Goal: Use online tool/utility: Use online tool/utility

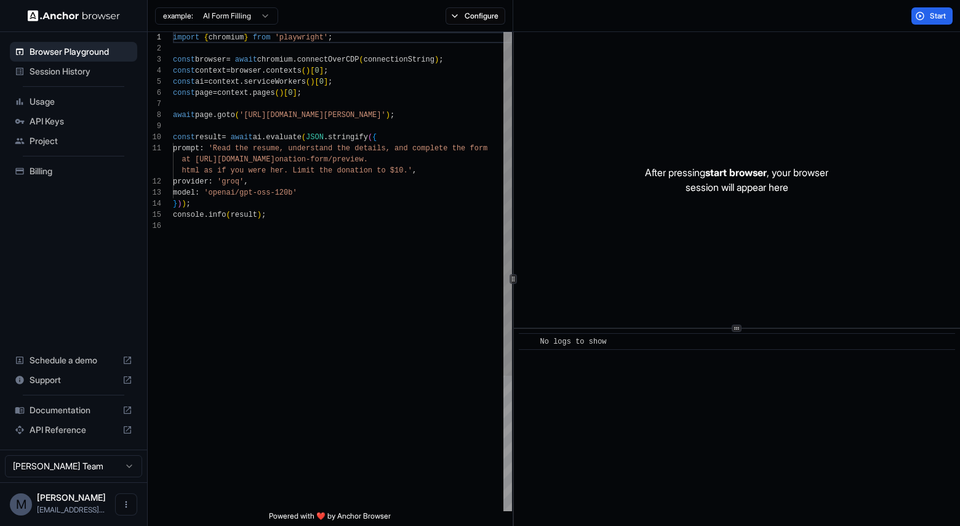
scroll to position [22, 0]
click at [308, 174] on div "import { chromium } from 'playwright' ; const browser = await chromium . connec…" at bounding box center [342, 365] width 339 height 667
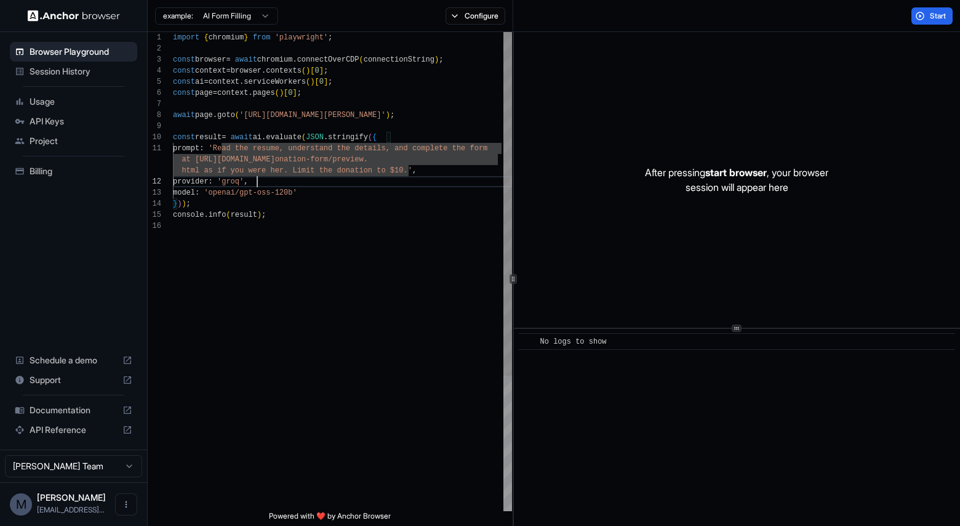
scroll to position [33, 0]
click at [307, 182] on div "import { chromium } from 'playwright' ; const browser = await chromium . connec…" at bounding box center [342, 365] width 339 height 667
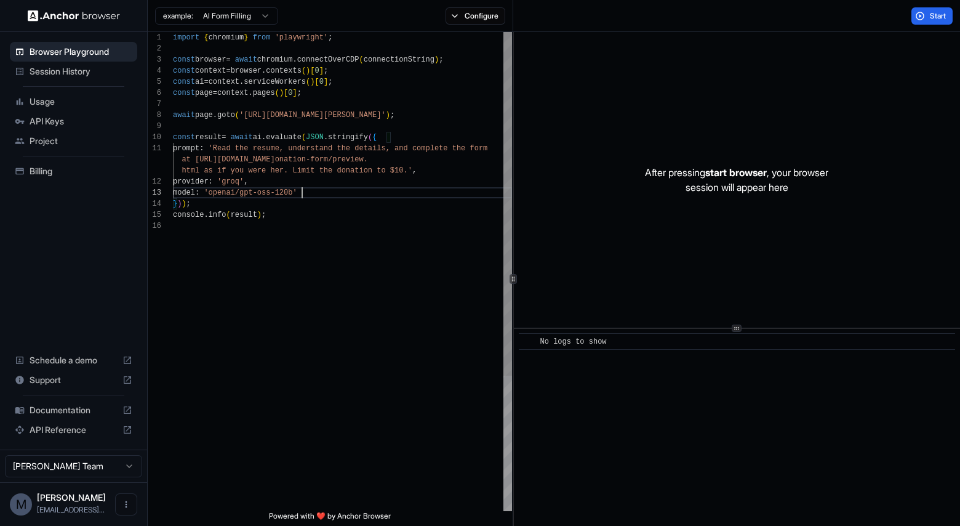
click at [303, 193] on div "import { chromium } from 'playwright' ; const browser = await chromium . connec…" at bounding box center [342, 365] width 339 height 667
click at [345, 204] on div "import { chromium } from 'playwright' ; const browser = await chromium . connec…" at bounding box center [342, 365] width 339 height 667
click at [336, 217] on div "import { chromium } from 'playwright' ; const browser = await chromium . connec…" at bounding box center [342, 365] width 339 height 667
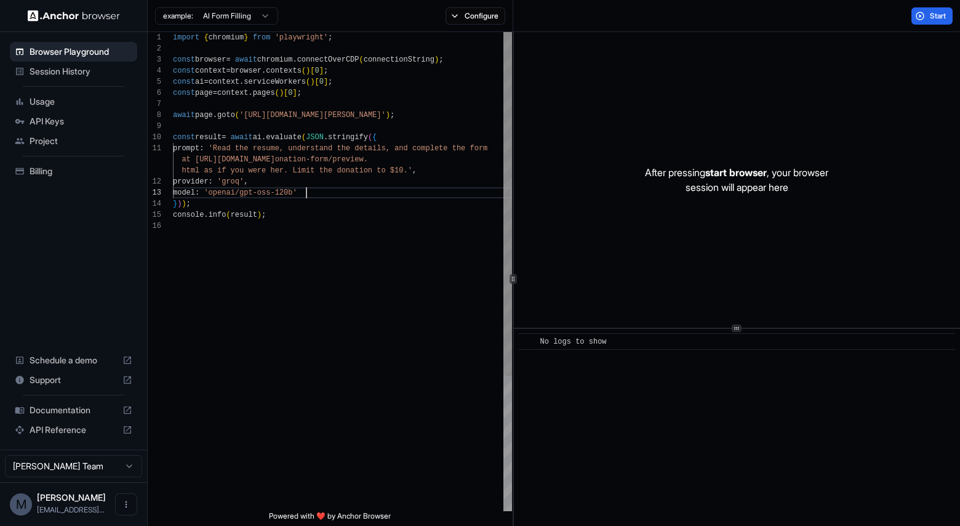
scroll to position [44, 0]
click at [334, 191] on div "import { chromium } from 'playwright' ; const browser = await chromium . connec…" at bounding box center [342, 365] width 339 height 667
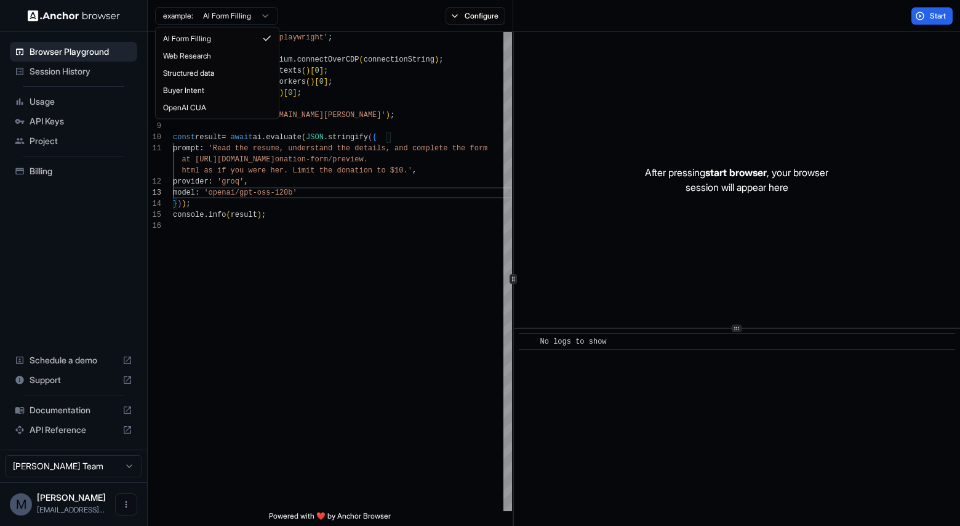
click at [254, 14] on html "Browser Playground Session History Usage API Keys Project Billing Schedule a de…" at bounding box center [480, 263] width 960 height 526
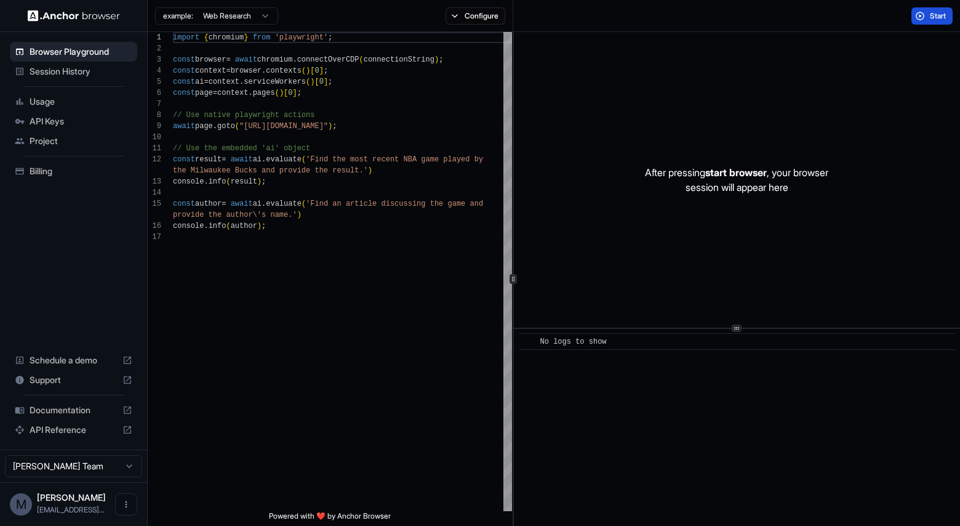
click at [925, 14] on button "Start" at bounding box center [932, 15] width 41 height 17
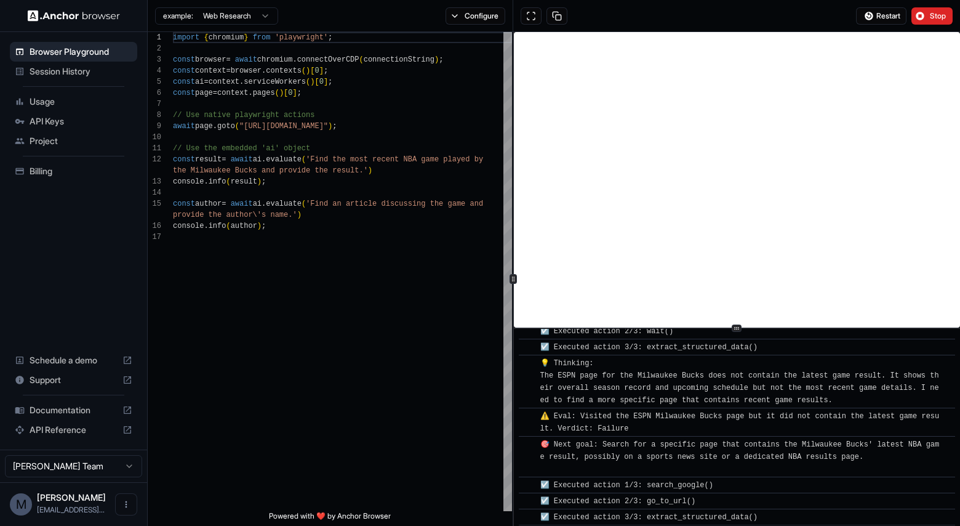
scroll to position [331, 0]
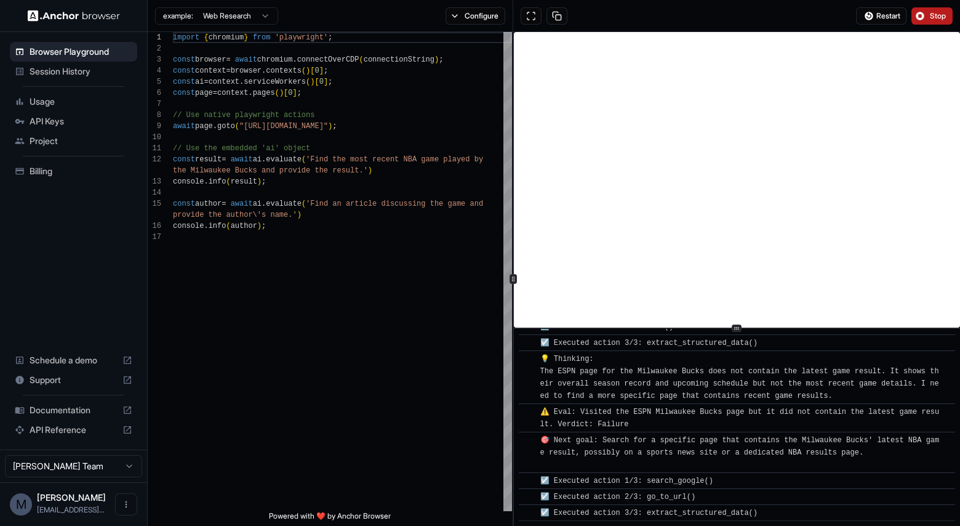
click at [939, 13] on span "Stop" at bounding box center [938, 16] width 17 height 10
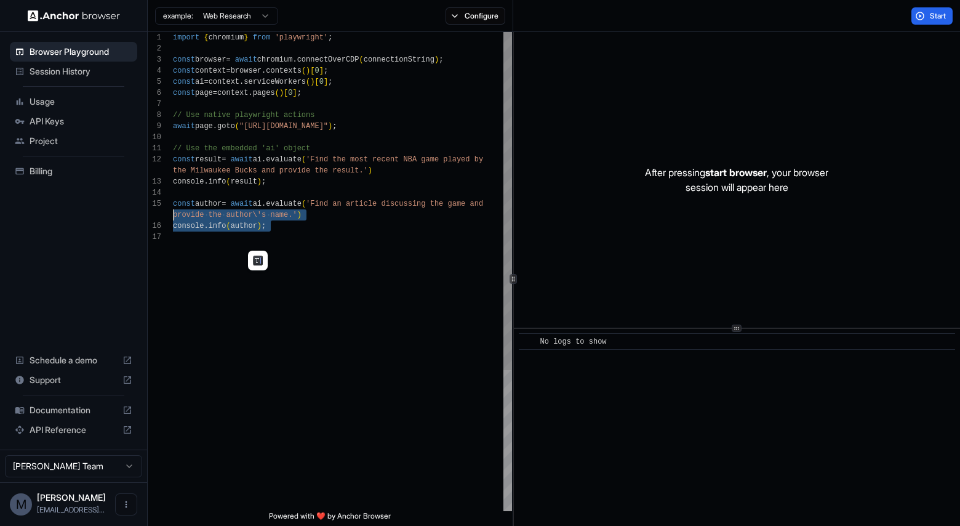
scroll to position [55, 0]
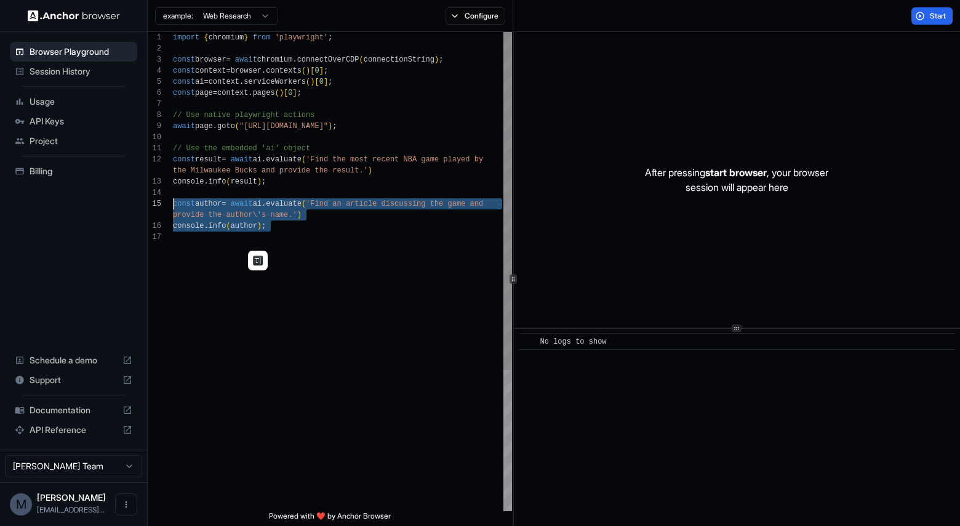
drag, startPoint x: 305, startPoint y: 232, endPoint x: 143, endPoint y: 203, distance: 164.6
click at [173, 203] on div "import { chromium } from 'playwright' ; const browser = await chromium . connec…" at bounding box center [342, 371] width 339 height 678
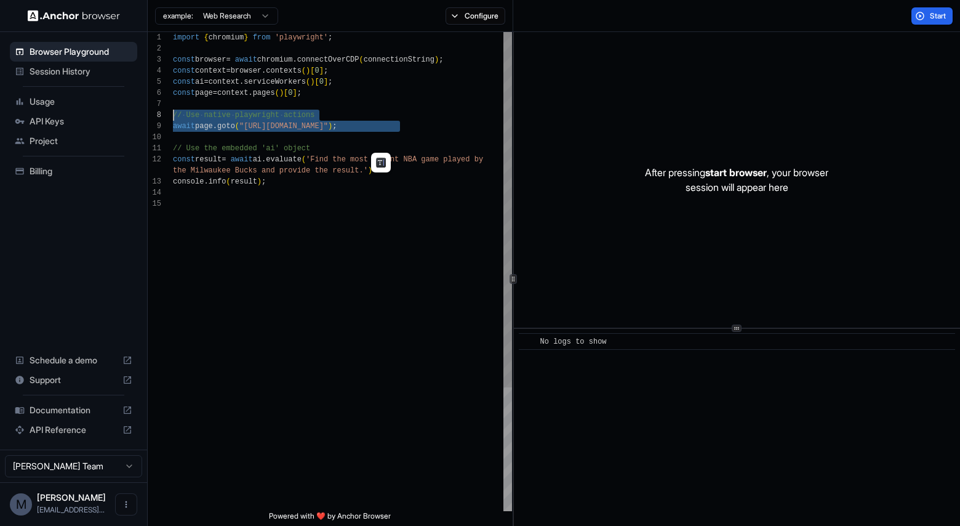
scroll to position [78, 0]
drag, startPoint x: 431, startPoint y: 135, endPoint x: 150, endPoint y: 113, distance: 282.2
click at [173, 113] on div "import { chromium } from 'playwright' ; const browser = await chromium . connec…" at bounding box center [342, 354] width 339 height 645
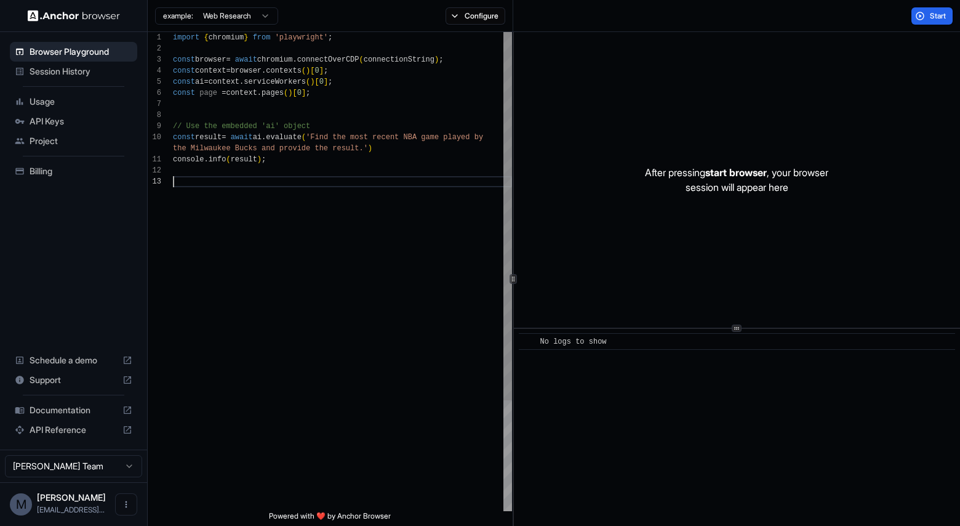
click at [325, 204] on div "import { chromium } from 'playwright' ; const browser = await chromium . connec…" at bounding box center [342, 343] width 339 height 623
drag, startPoint x: 363, startPoint y: 149, endPoint x: 323, endPoint y: 140, distance: 40.5
click at [323, 140] on div "import { chromium } from 'playwright' ; const browser = await chromium . connec…" at bounding box center [342, 343] width 339 height 623
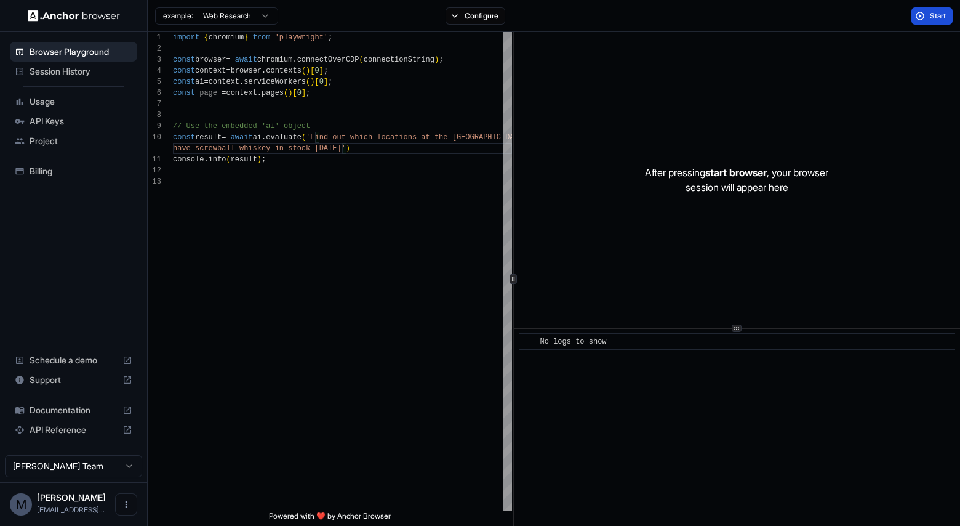
click at [936, 15] on span "Start" at bounding box center [938, 16] width 17 height 10
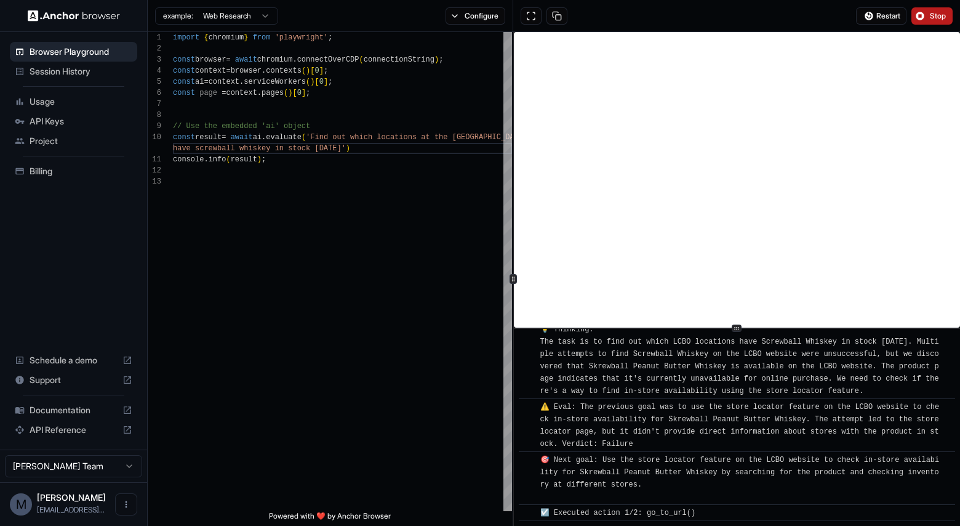
scroll to position [4080, 0]
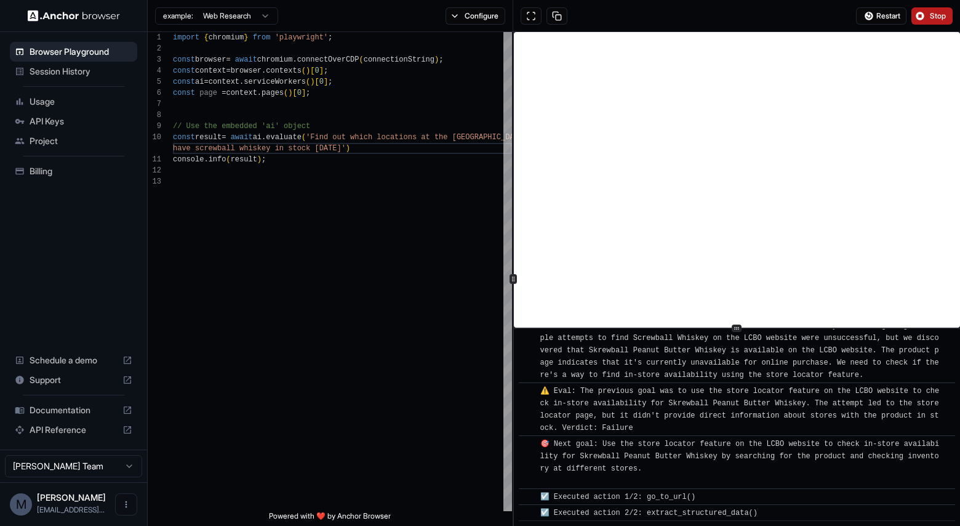
click at [936, 15] on span "Stop" at bounding box center [938, 16] width 17 height 10
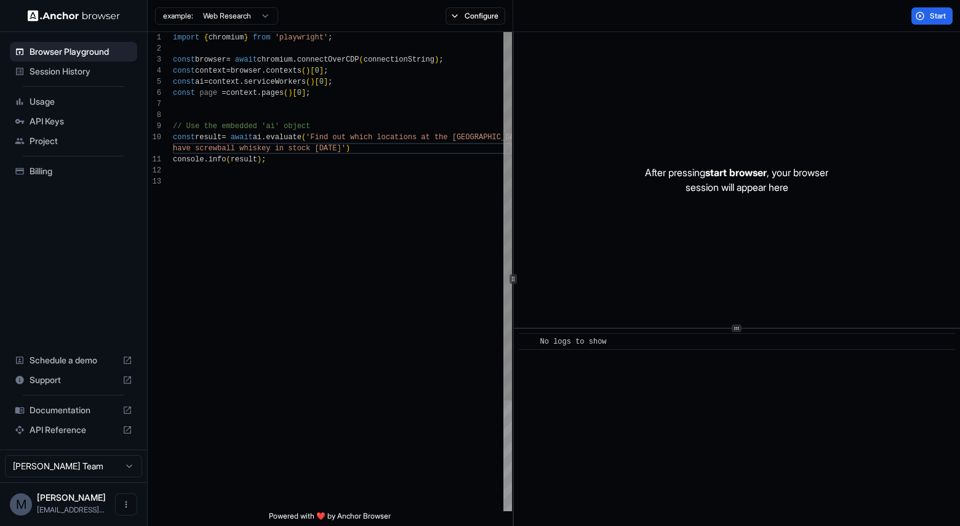
click at [336, 143] on div "import { chromium } from 'playwright' ; const browser = await chromium . connec…" at bounding box center [342, 343] width 339 height 623
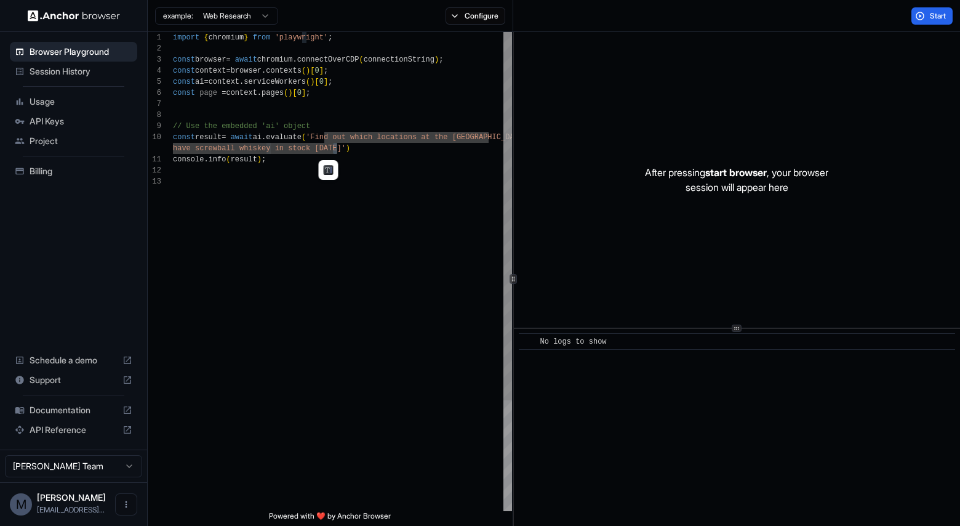
click at [248, 150] on div "import { chromium } from 'playwright' ; const browser = await chromium . connec…" at bounding box center [342, 343] width 339 height 623
click at [219, 147] on div "import { chromium } from 'playwright' ; const browser = await chromium . connec…" at bounding box center [342, 343] width 339 height 623
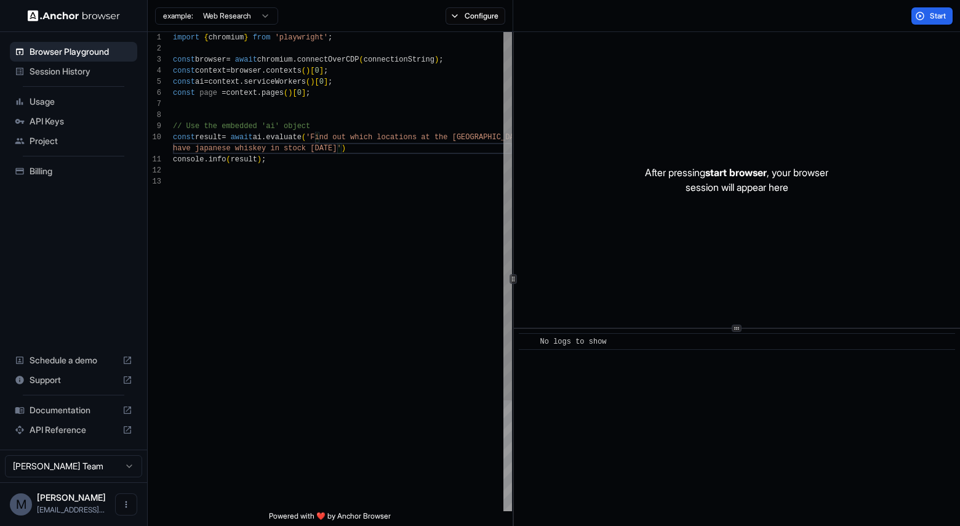
click at [376, 136] on div "import { chromium } from 'playwright' ; const browser = await chromium . connec…" at bounding box center [342, 343] width 339 height 623
click at [404, 137] on div "import { chromium } from 'playwright' ; const browser = await chromium . connec…" at bounding box center [342, 343] width 339 height 623
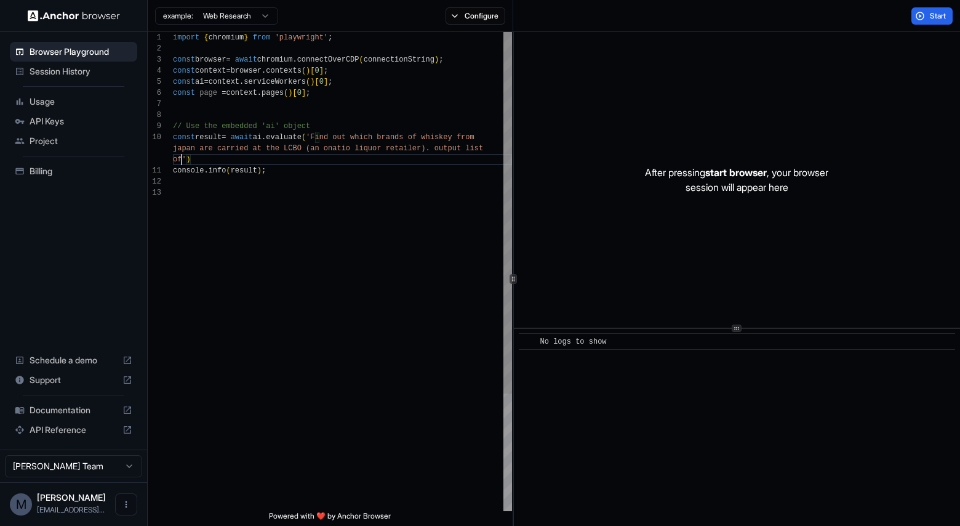
scroll to position [11, 0]
click at [935, 18] on span "Start" at bounding box center [938, 16] width 17 height 10
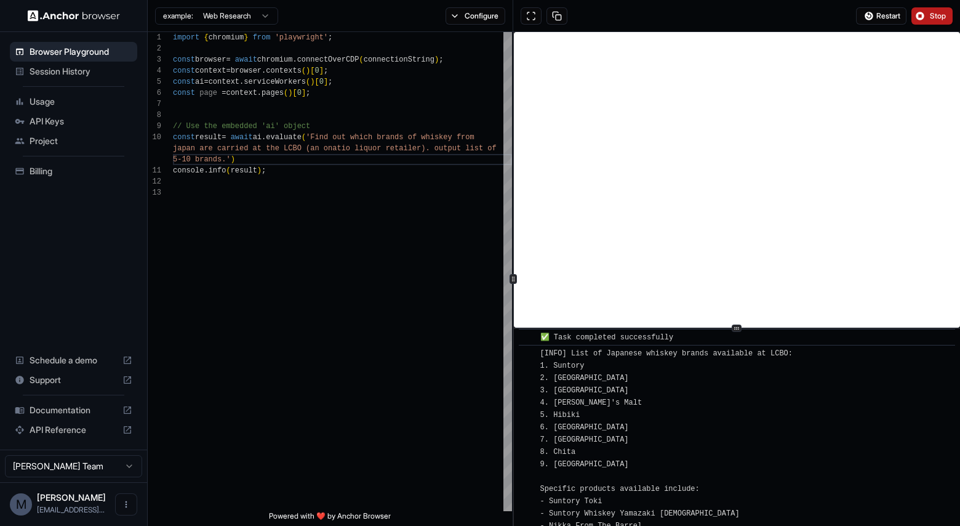
scroll to position [760, 0]
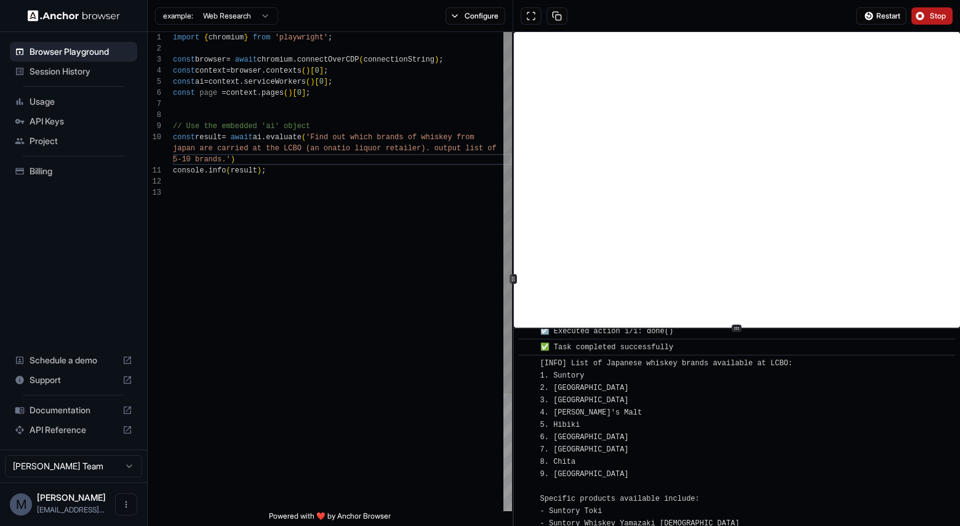
click at [300, 147] on div "import { chromium } from 'playwright' ; const browser = await chromium . connec…" at bounding box center [342, 349] width 339 height 634
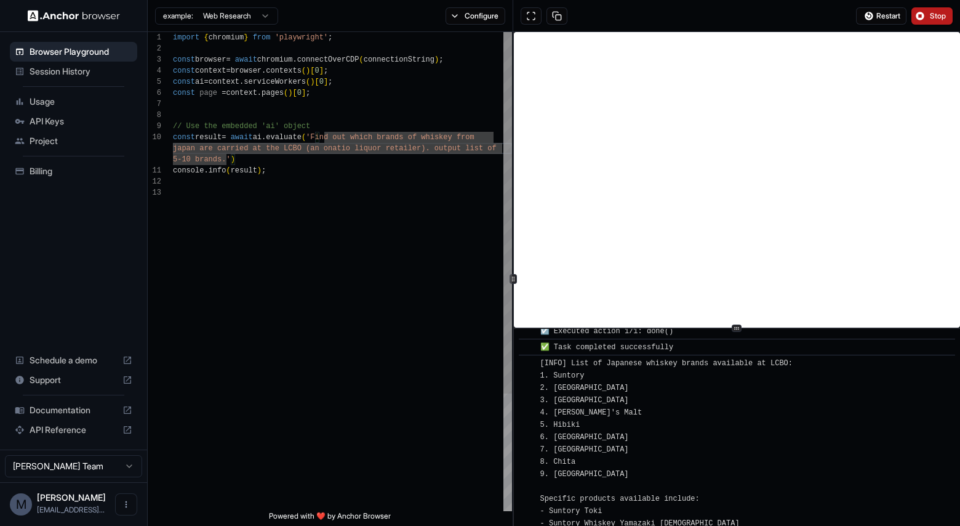
click at [347, 153] on div "import { chromium } from 'playwright' ; const browser = await chromium . connec…" at bounding box center [342, 349] width 339 height 634
click at [223, 156] on div "import { chromium } from 'playwright' ; const browser = await chromium . connec…" at bounding box center [342, 349] width 339 height 634
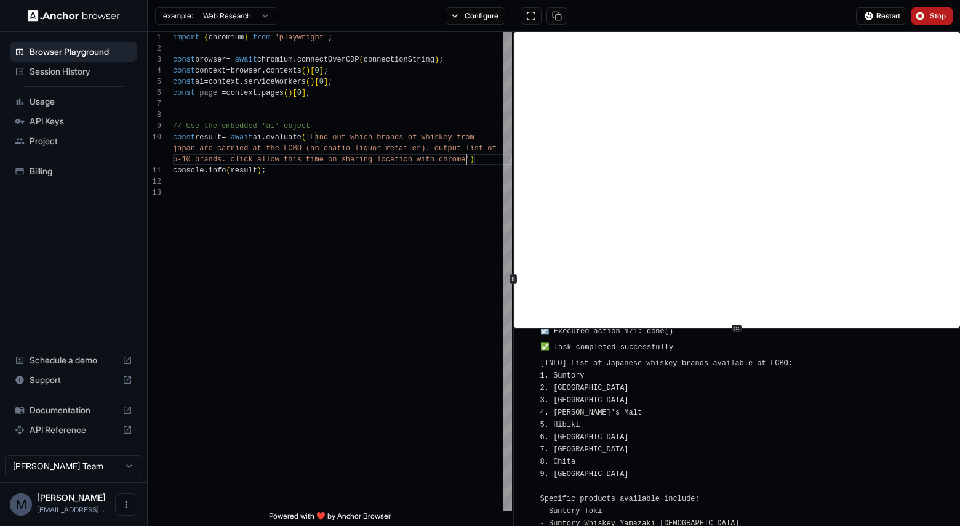
type textarea "**********"
click at [916, 13] on button "Stop" at bounding box center [932, 15] width 41 height 17
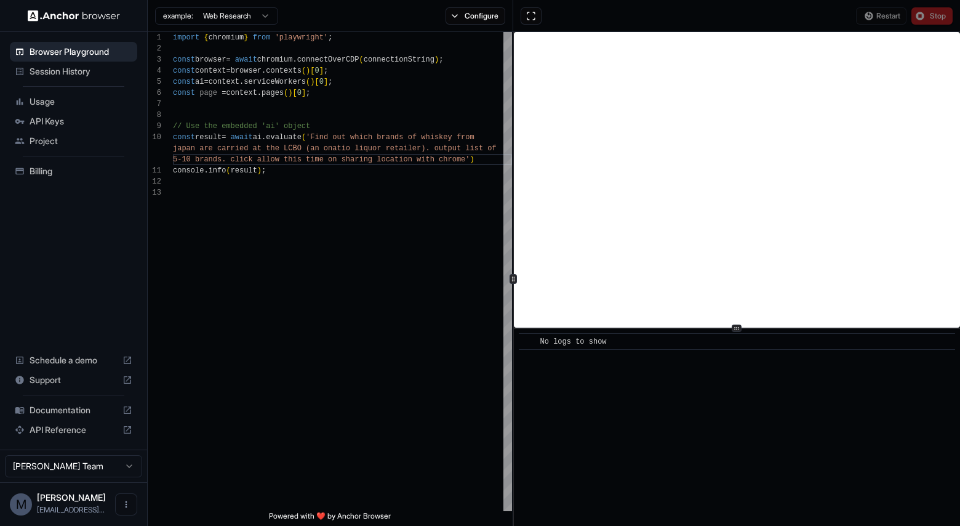
scroll to position [0, 0]
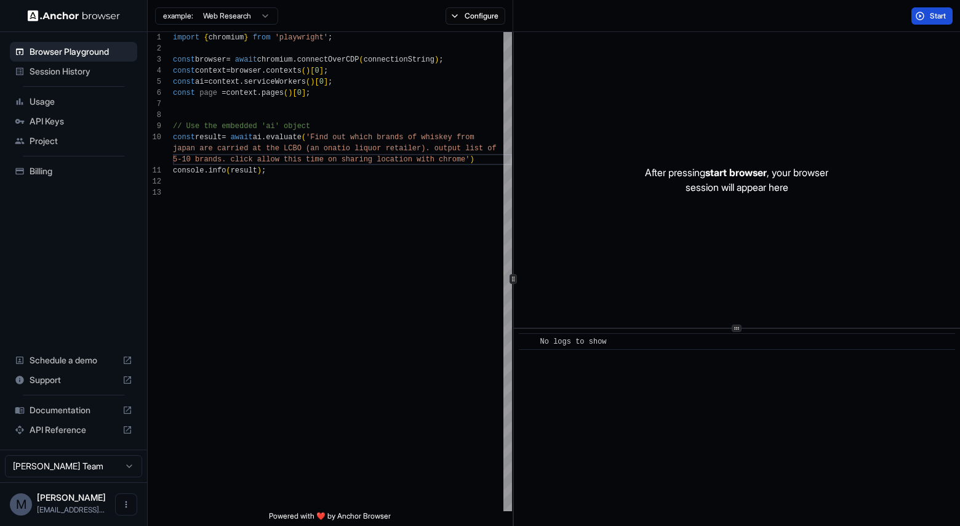
click at [922, 14] on button "Start" at bounding box center [932, 15] width 41 height 17
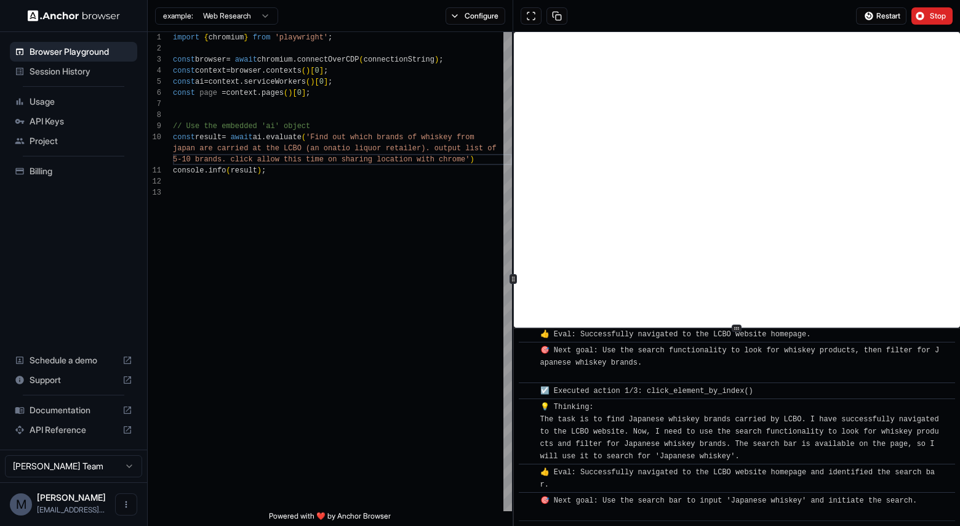
scroll to position [283, 0]
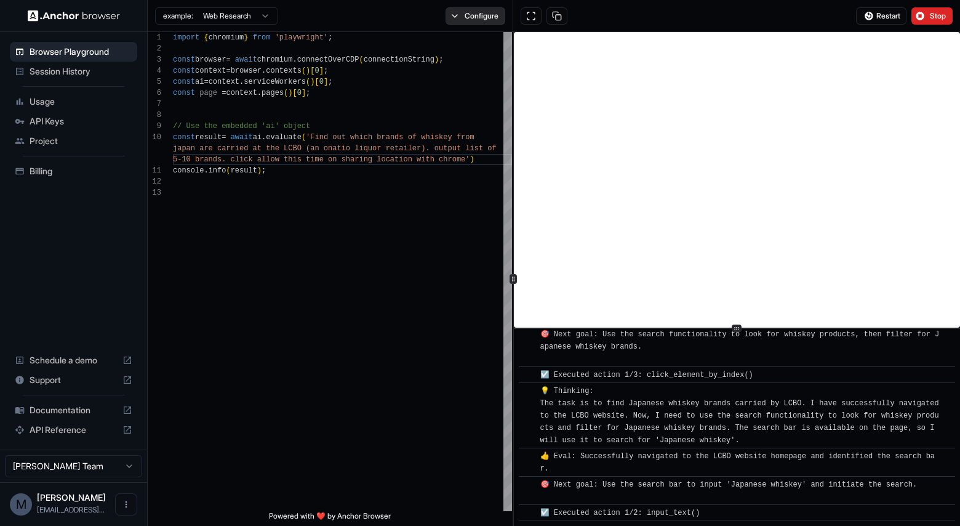
click at [476, 15] on button "Configure" at bounding box center [476, 15] width 60 height 17
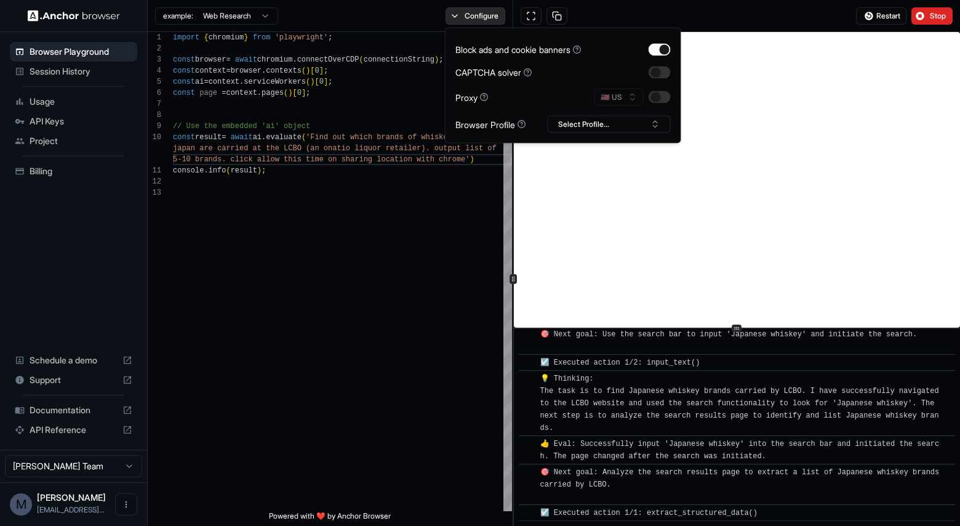
scroll to position [433, 0]
click at [579, 121] on button "Select Profile..." at bounding box center [609, 124] width 123 height 17
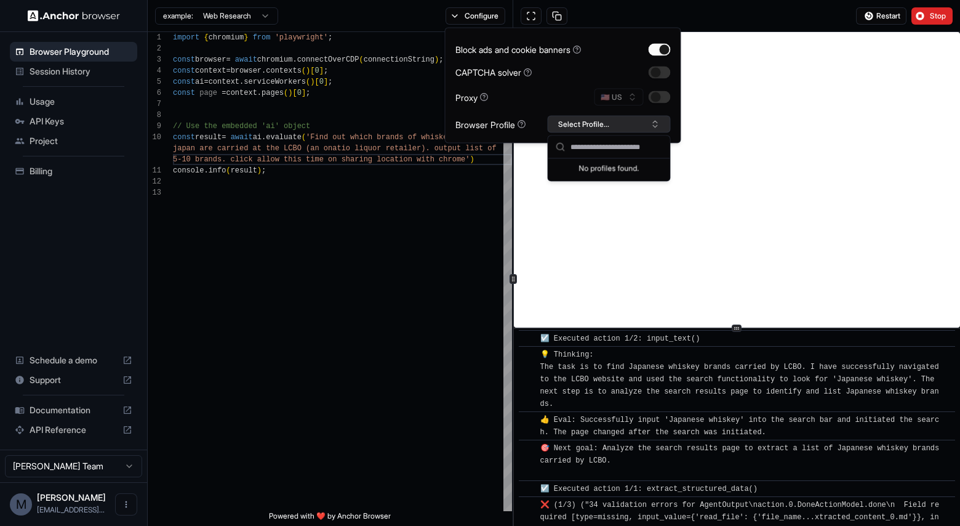
scroll to position [1631, 0]
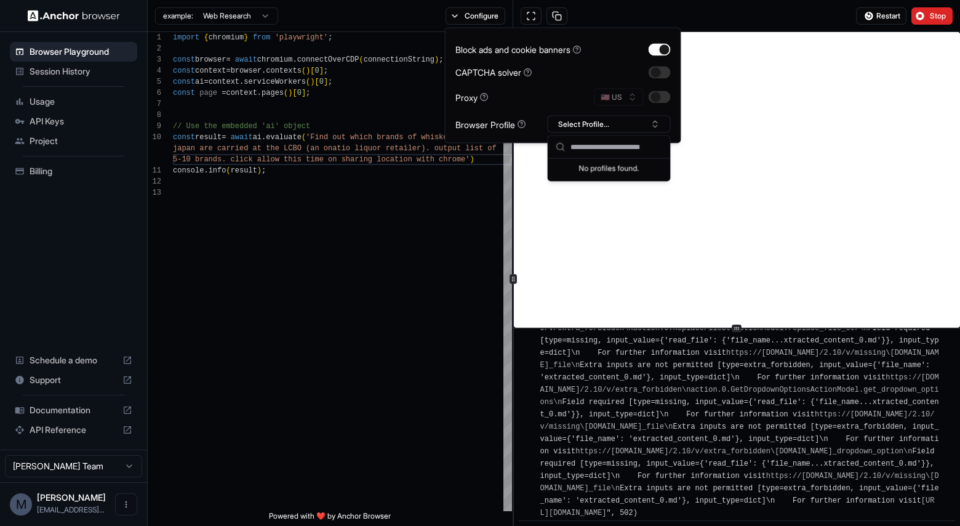
click at [583, 102] on div "Proxy 🇺🇸 US" at bounding box center [563, 97] width 215 height 17
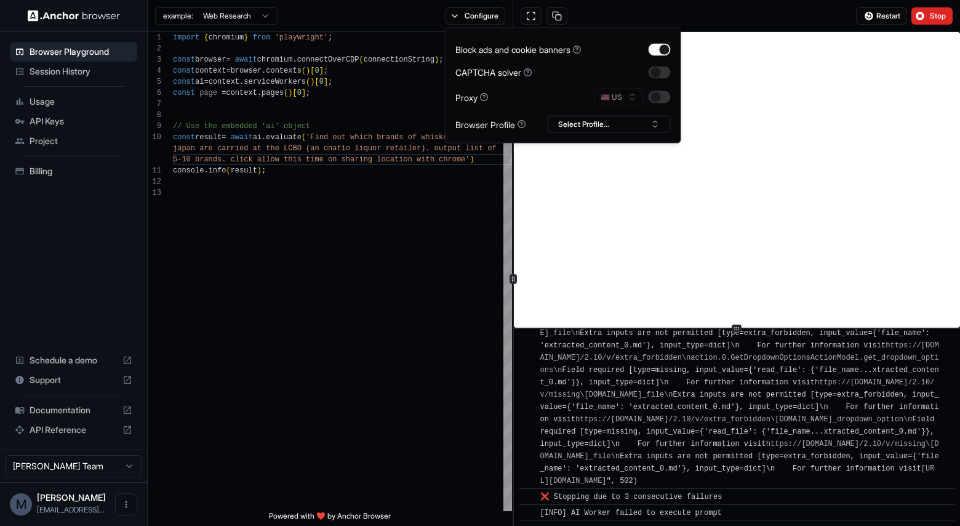
scroll to position [4075, 0]
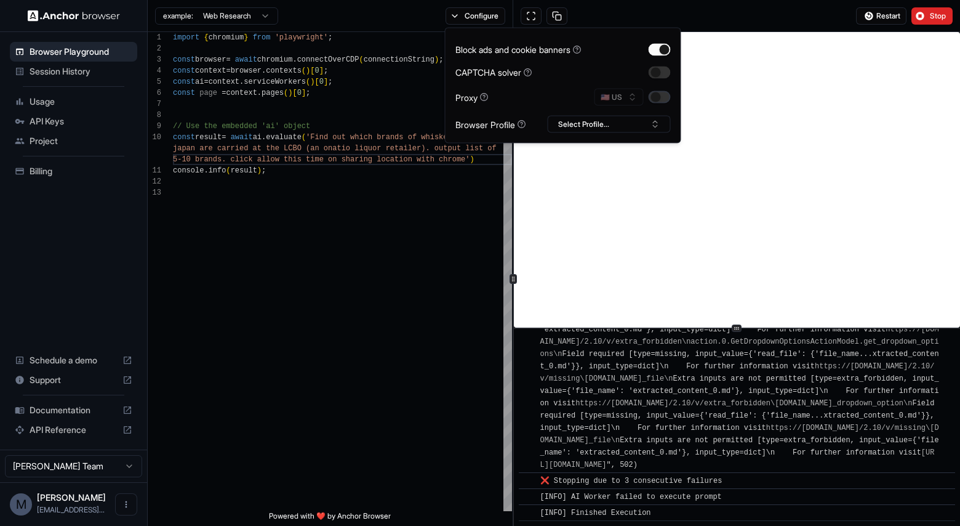
click at [660, 96] on button "button" at bounding box center [660, 97] width 22 height 12
click at [633, 120] on button "Select Profile..." at bounding box center [609, 124] width 123 height 17
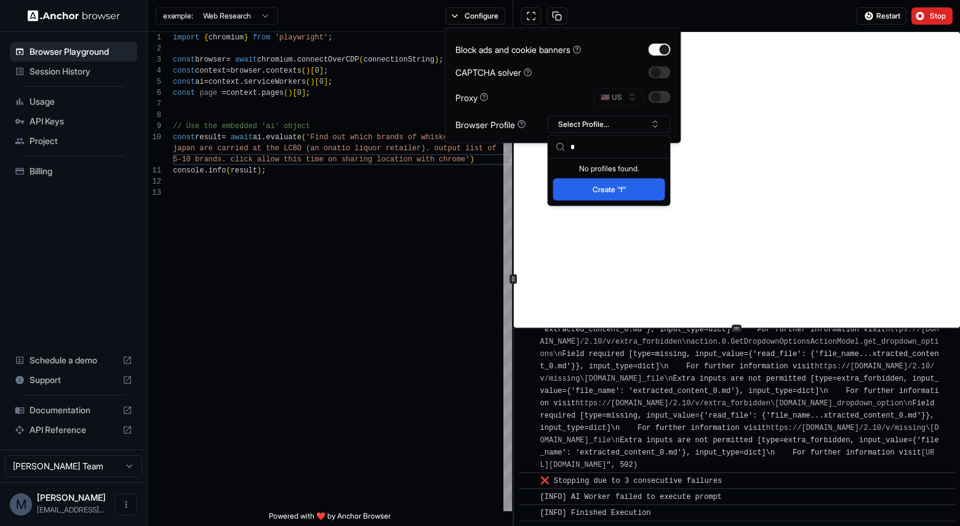
type input "*"
click at [613, 189] on button "Create "f"" at bounding box center [609, 190] width 112 height 22
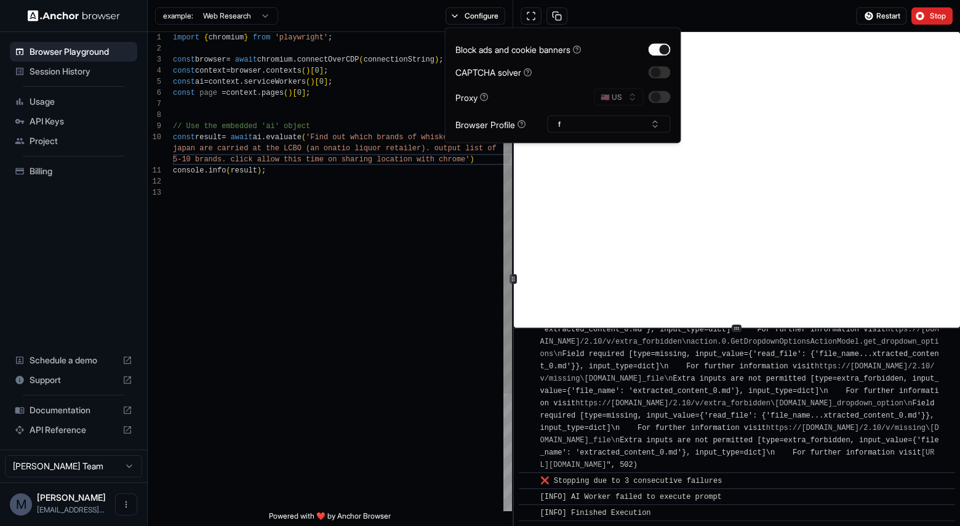
click at [469, 215] on div "import { chromium } from 'playwright' ; const browser = await chromium . connec…" at bounding box center [342, 349] width 339 height 634
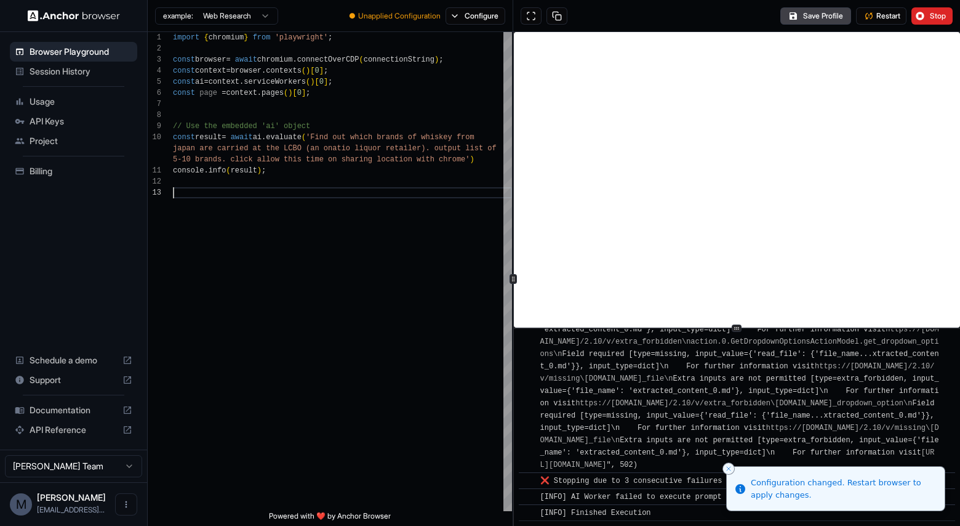
click at [256, 19] on html "Browser Playground Session History Usage API Keys Project Billing Schedule a de…" at bounding box center [480, 263] width 960 height 526
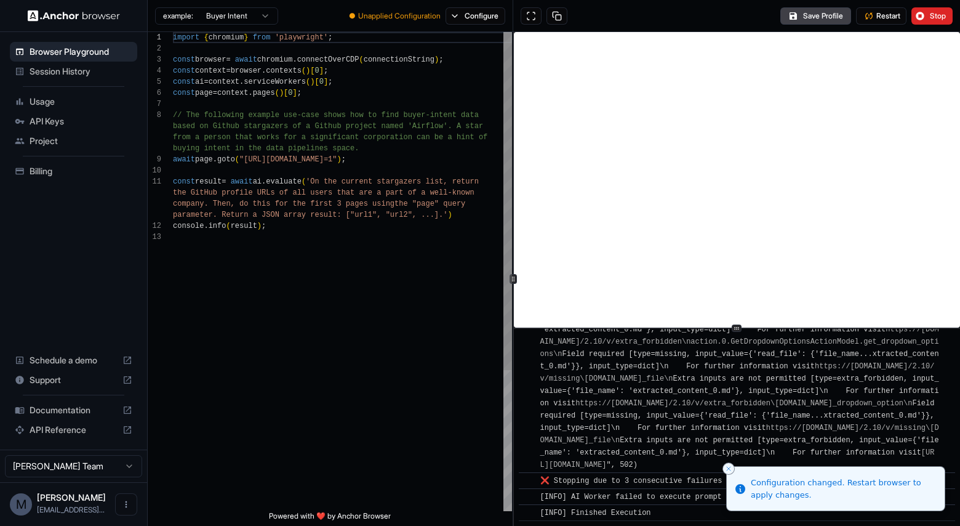
scroll to position [0, 0]
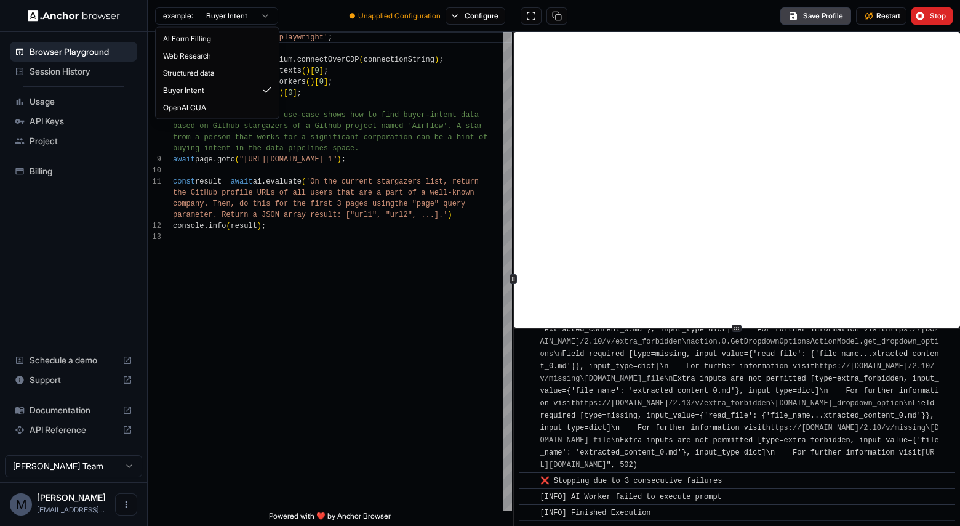
click at [236, 11] on html "Browser Playground Session History Usage API Keys Project Billing Schedule a de…" at bounding box center [480, 263] width 960 height 526
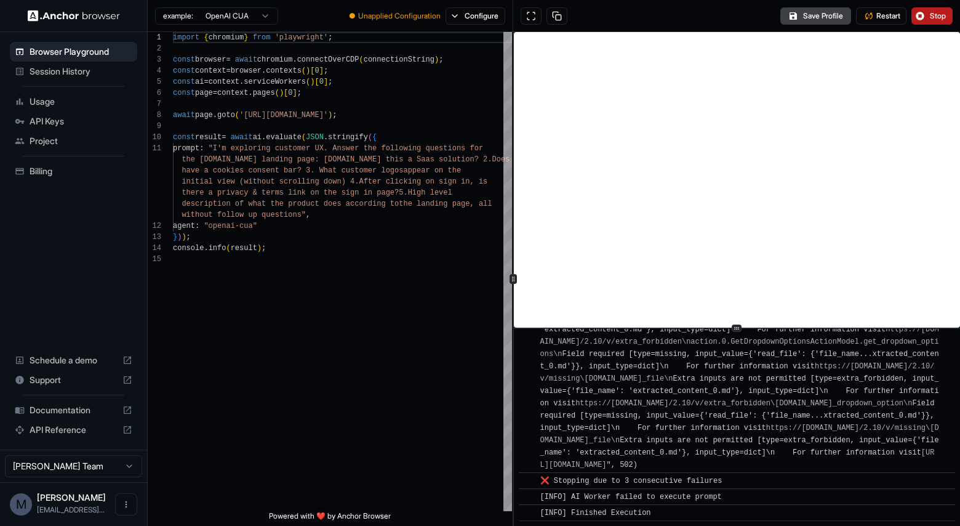
click at [915, 14] on button "Stop" at bounding box center [932, 15] width 41 height 17
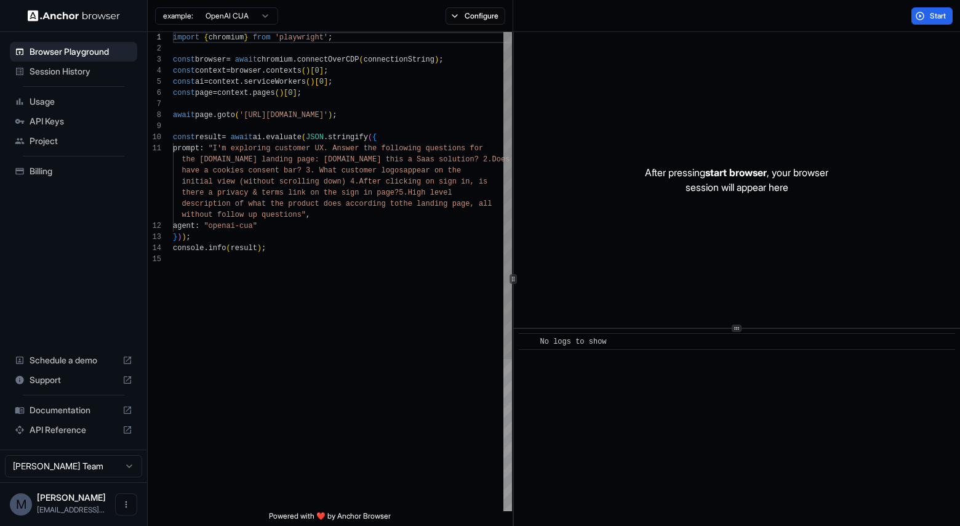
scroll to position [78, 0]
drag, startPoint x: 343, startPoint y: 115, endPoint x: 303, endPoint y: 115, distance: 39.4
click at [303, 115] on div "import { chromium } from 'playwright' ; const browser = await chromium . connec…" at bounding box center [342, 382] width 339 height 701
click at [926, 12] on button "Start" at bounding box center [932, 15] width 41 height 17
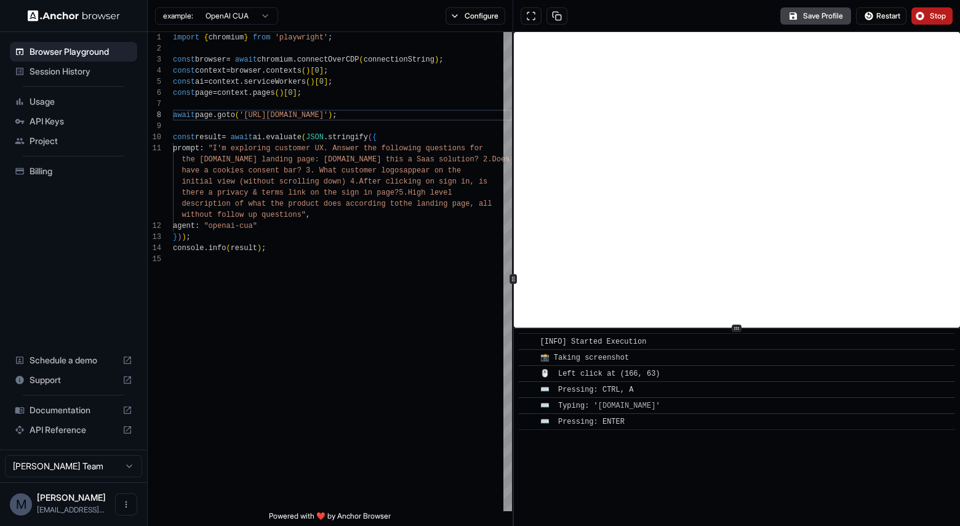
click at [931, 12] on span "Stop" at bounding box center [938, 16] width 17 height 10
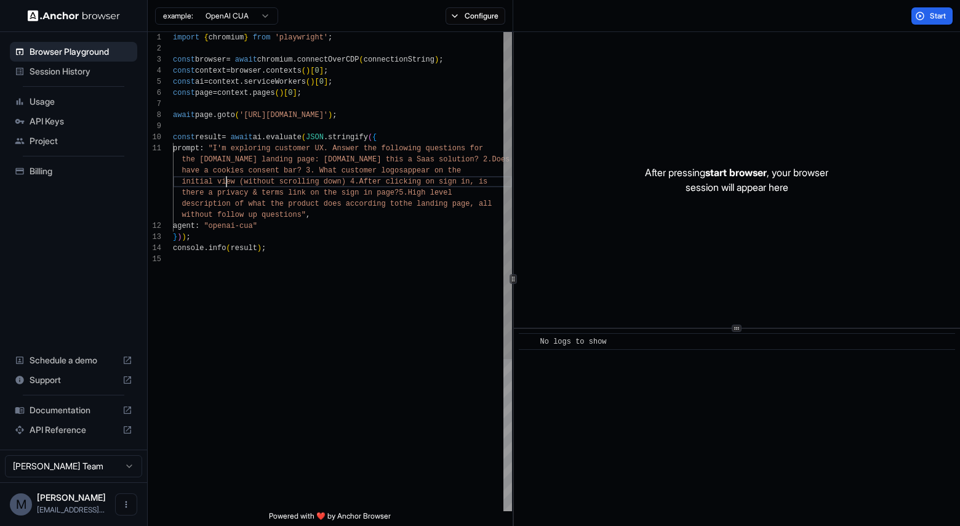
click at [227, 180] on div "import { chromium } from 'playwright' ; const browser = await chromium . connec…" at bounding box center [342, 382] width 339 height 701
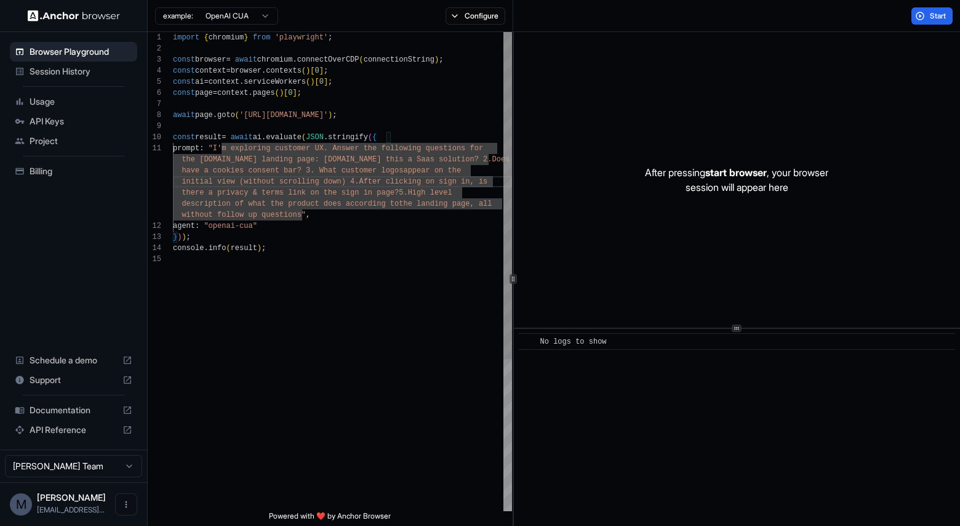
click at [237, 157] on div "import { chromium } from 'playwright' ; const browser = await chromium . connec…" at bounding box center [342, 382] width 339 height 701
drag, startPoint x: 240, startPoint y: 158, endPoint x: 201, endPoint y: 158, distance: 39.4
click at [201, 158] on div "import { chromium } from 'playwright' ; const browser = await chromium . connec…" at bounding box center [342, 382] width 339 height 701
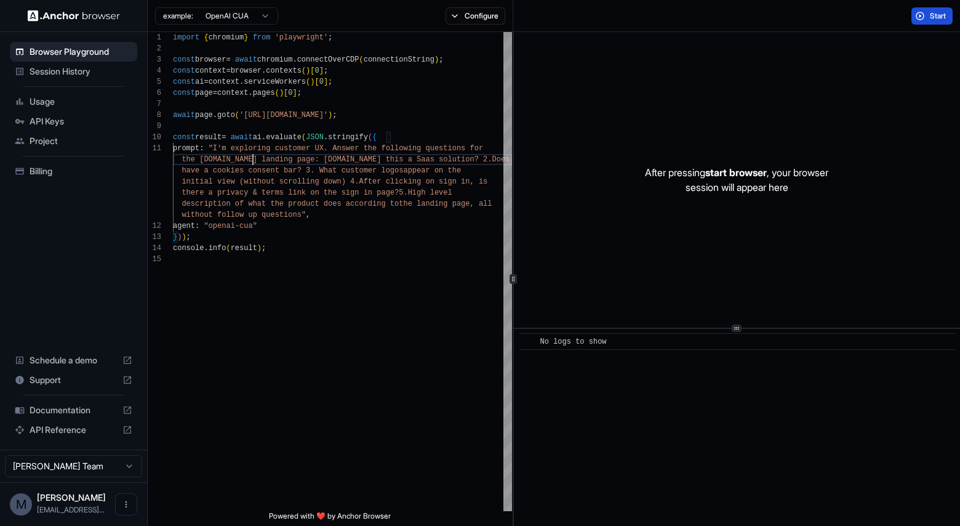
type textarea "**********"
click at [927, 15] on button "Start" at bounding box center [932, 15] width 41 height 17
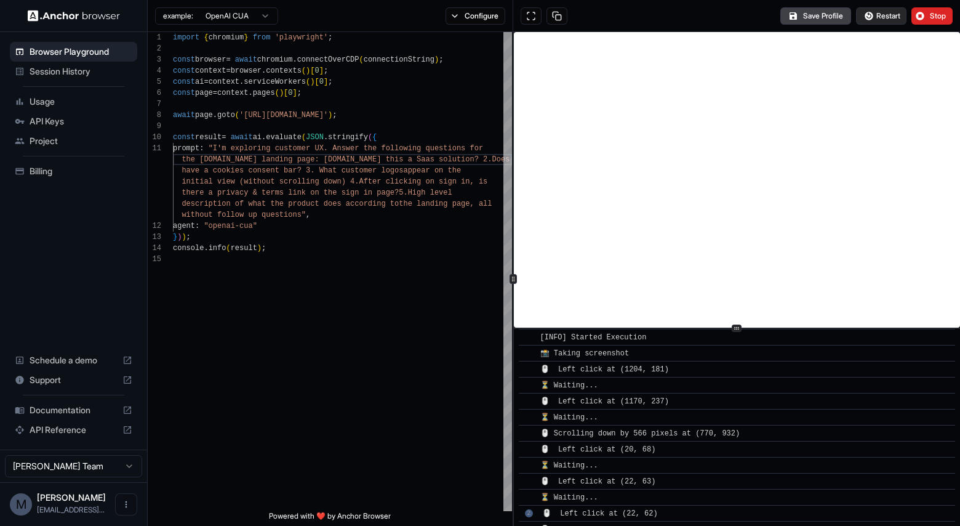
scroll to position [281, 0]
